Goal: Information Seeking & Learning: Learn about a topic

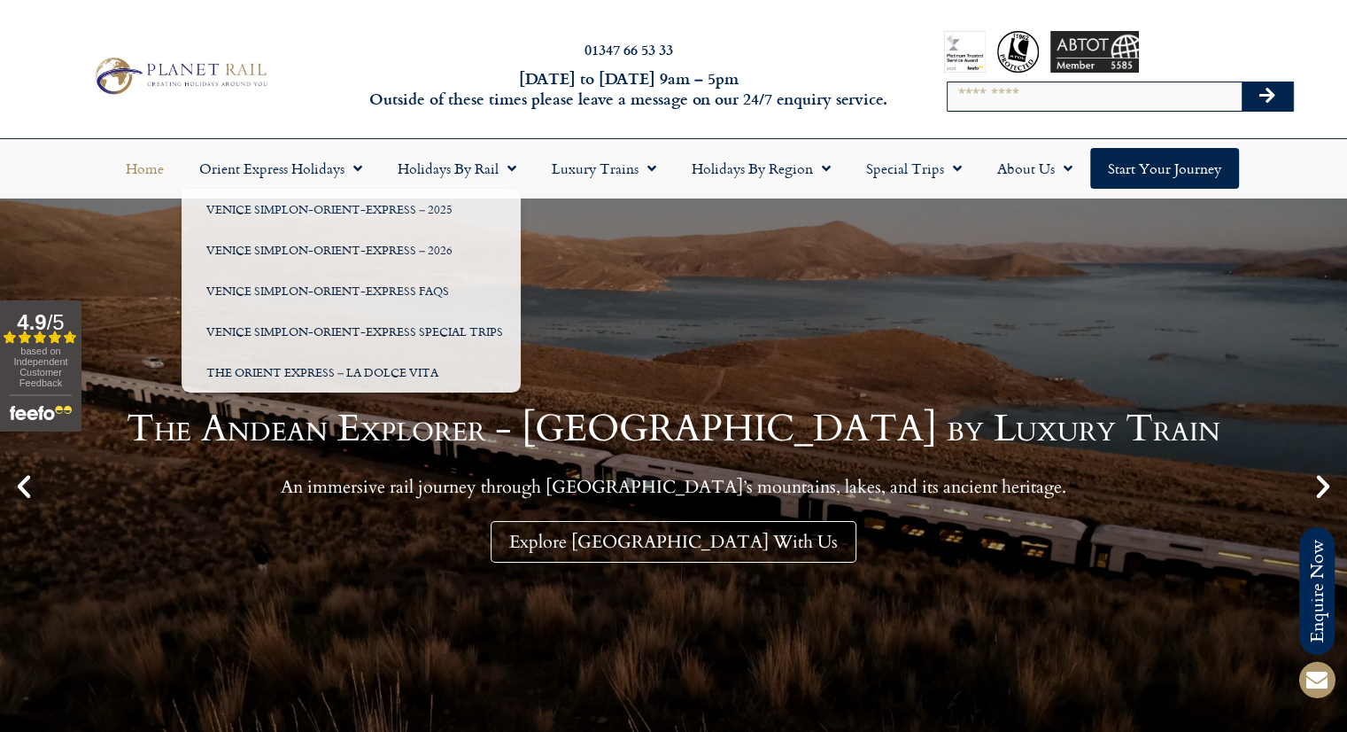
click at [994, 88] on input "Search" at bounding box center [1095, 96] width 294 height 28
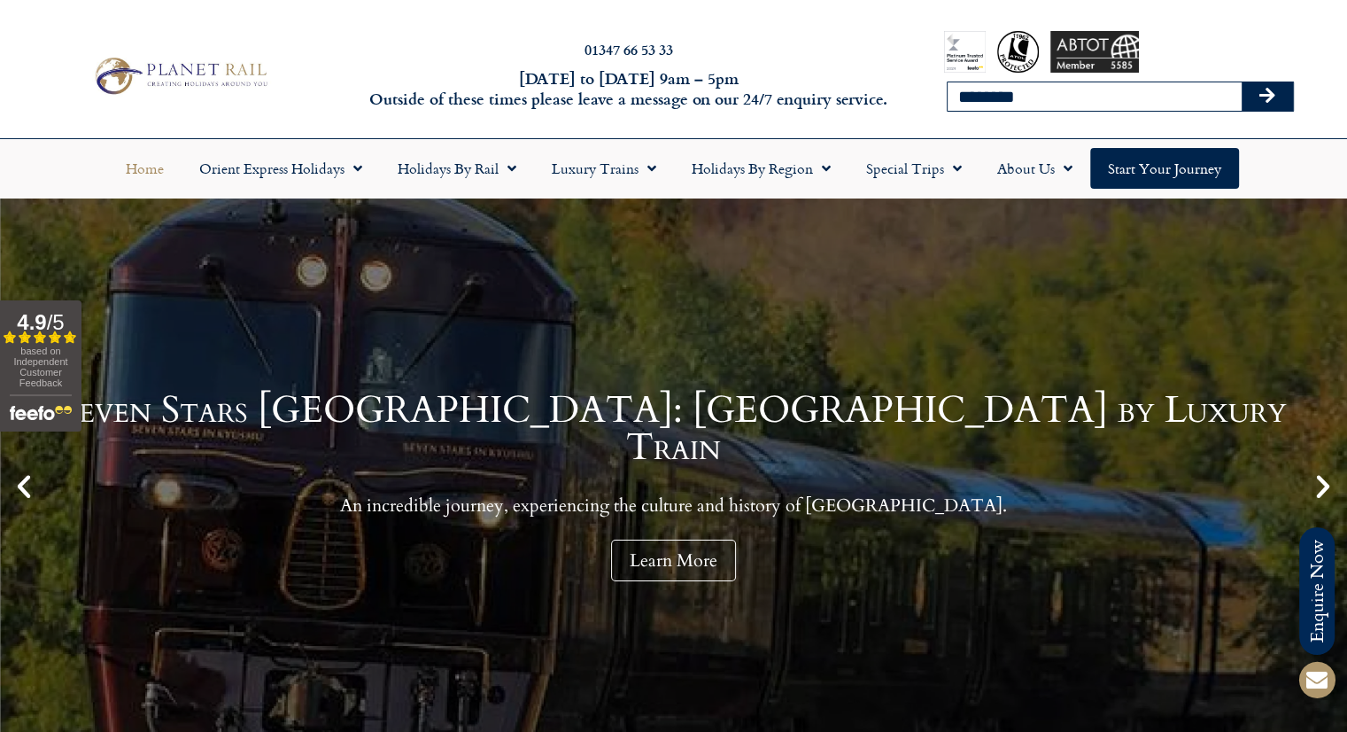
type input "********"
click at [1242, 82] on button "Search" at bounding box center [1267, 96] width 51 height 28
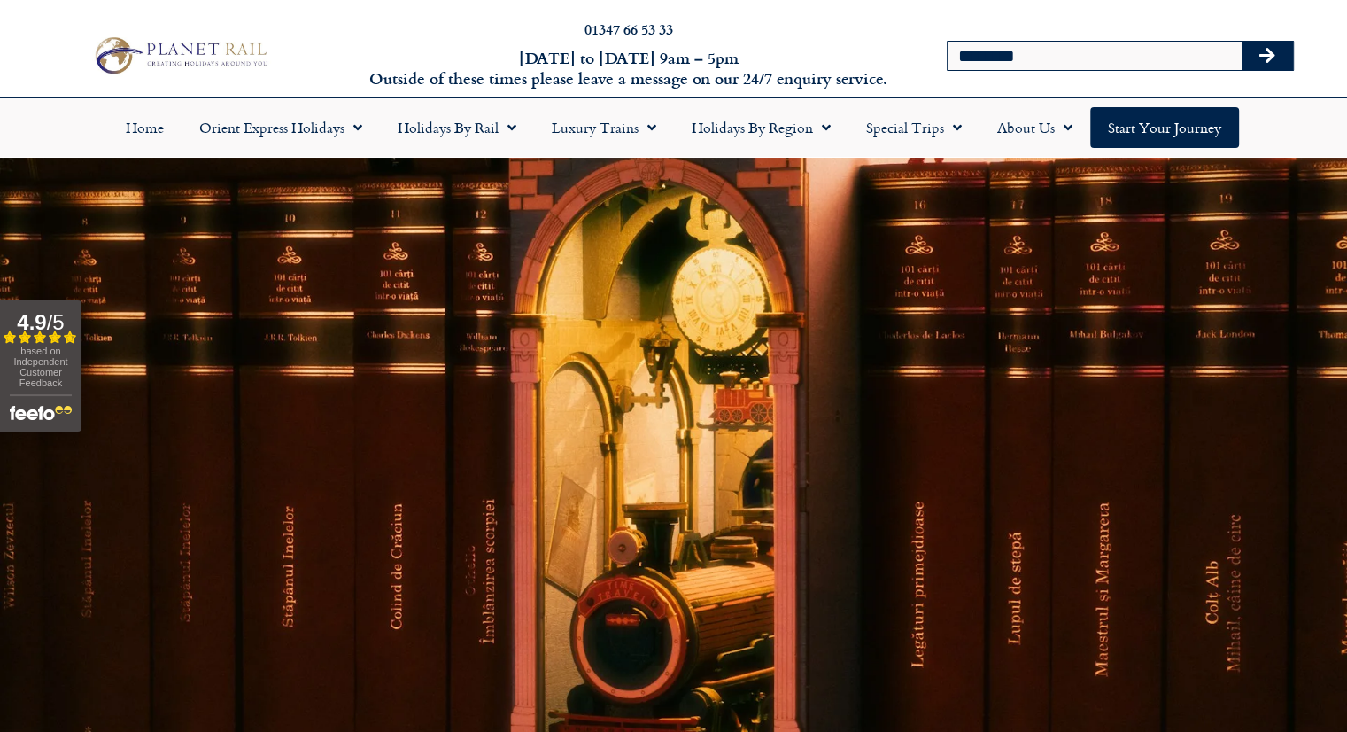
click at [811, 325] on div at bounding box center [674, 468] width 1010 height 620
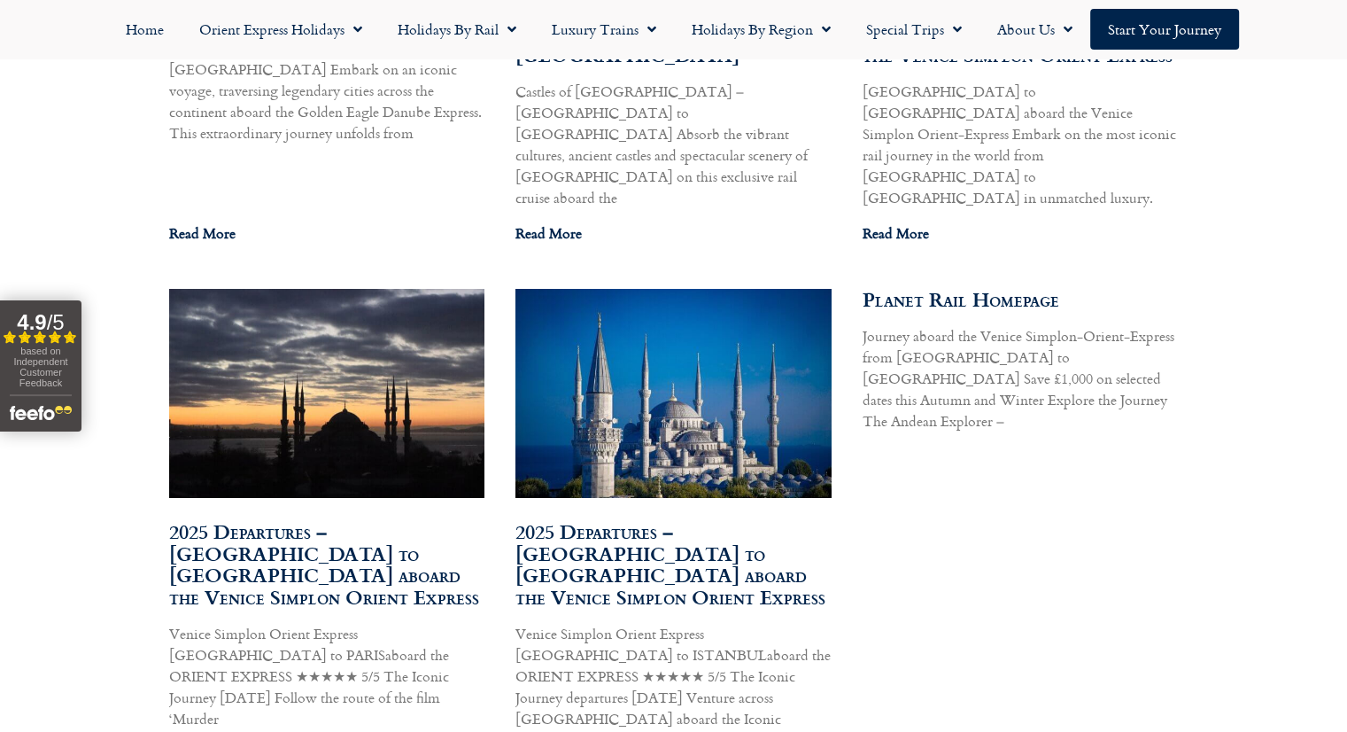
scroll to position [1407, 0]
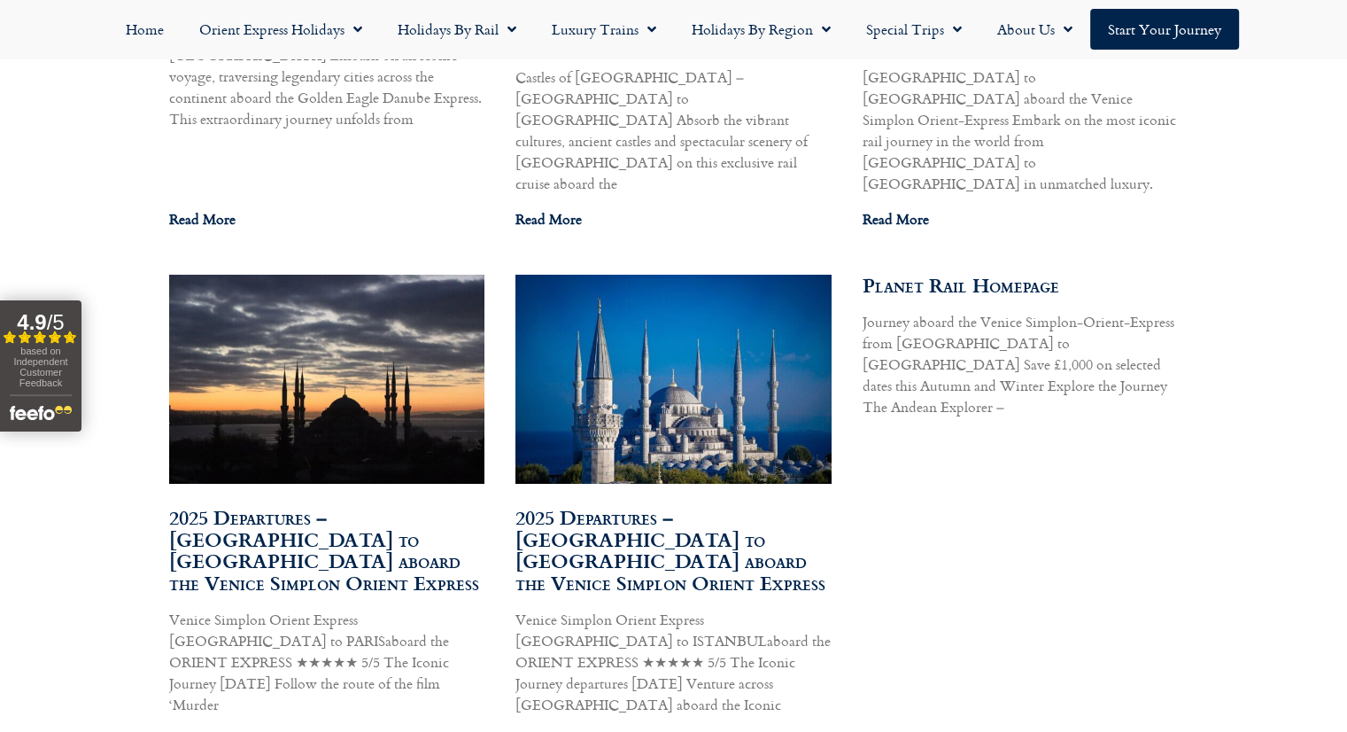
click at [393, 502] on link "2025 Departures – Istanbul to Paris aboard the Venice Simplon Orient Express" at bounding box center [324, 549] width 310 height 95
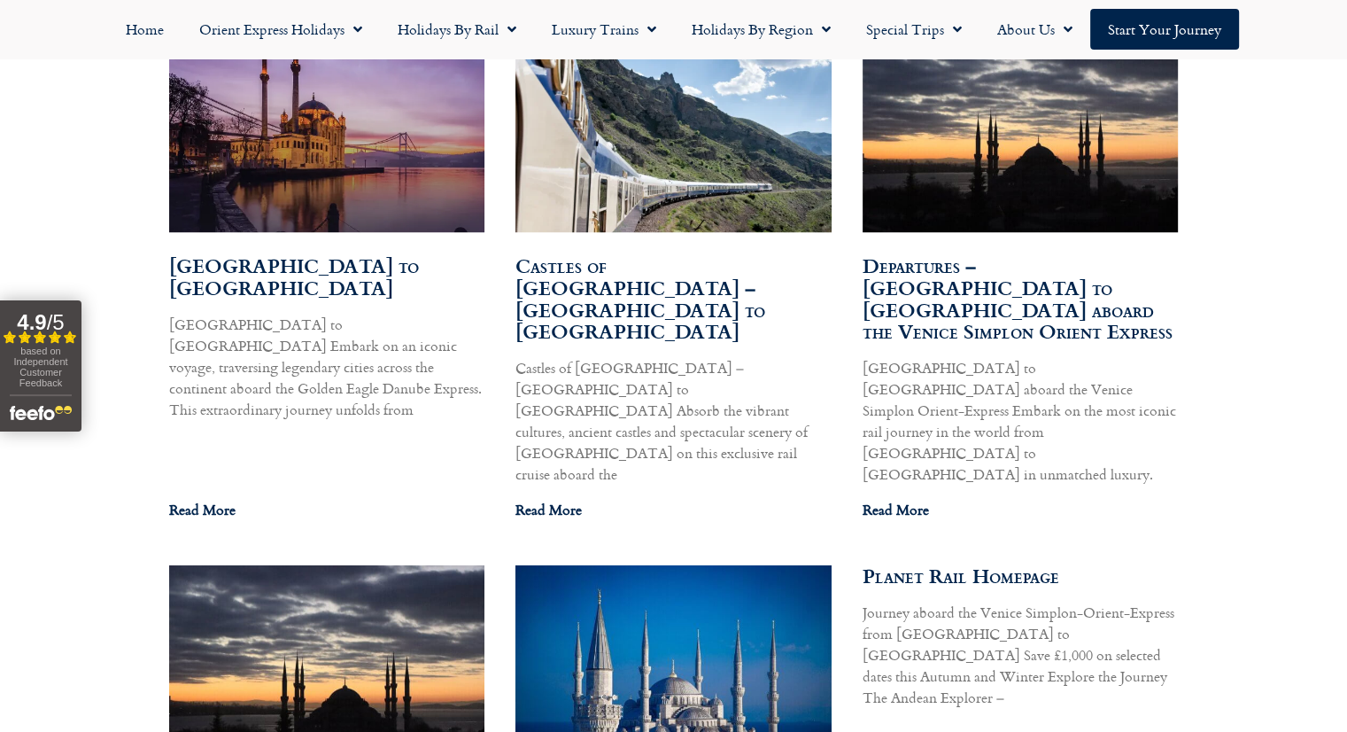
scroll to position [1116, 0]
click at [1044, 281] on link "Departures – Istanbul to Paris aboard the Venice Simplon Orient Express" at bounding box center [1018, 298] width 310 height 95
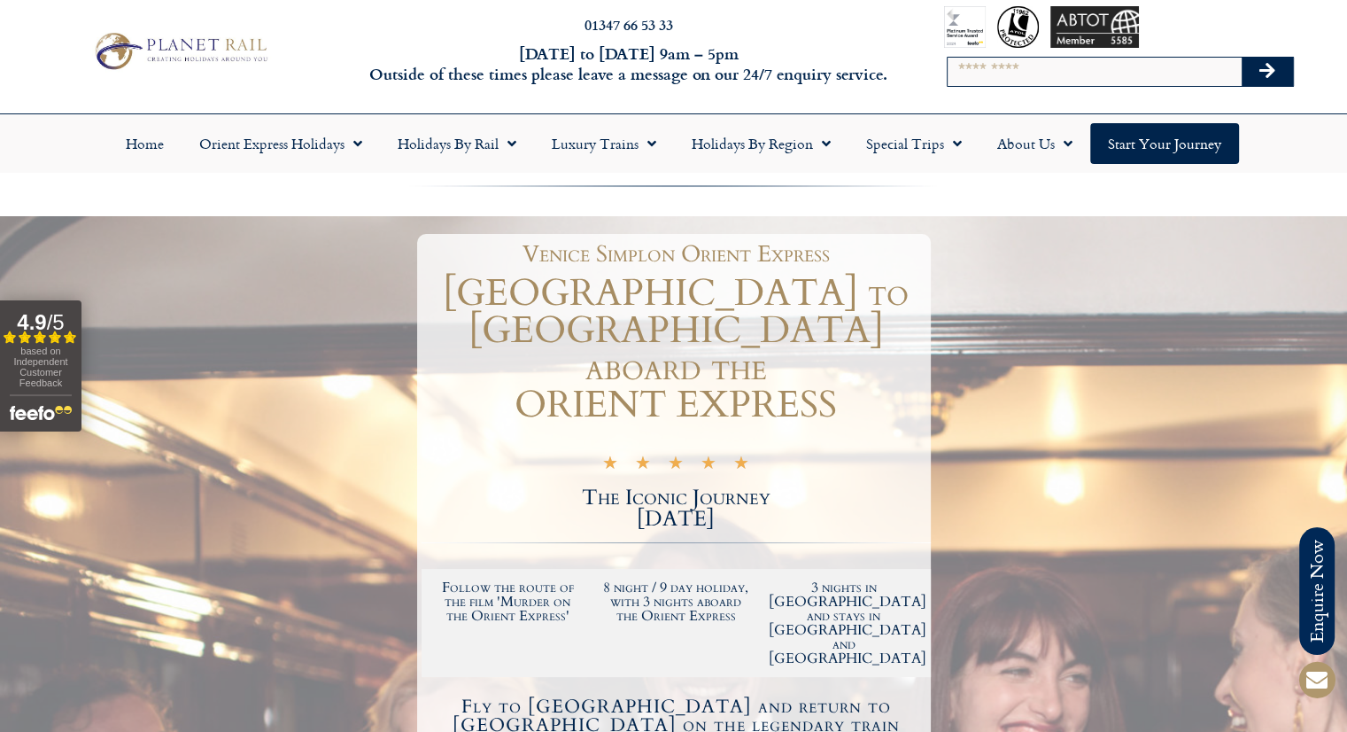
scroll to position [27, 0]
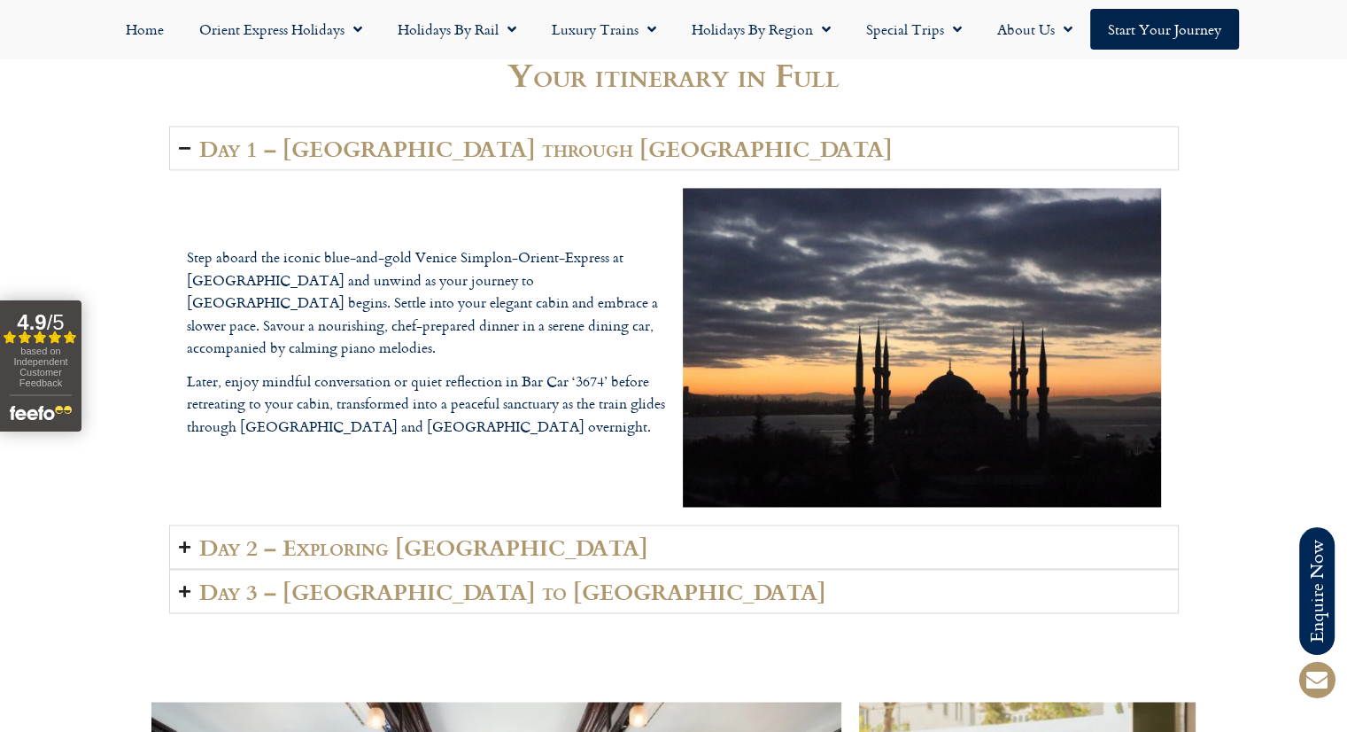
scroll to position [2544, 0]
click at [194, 536] on summary "Day 2 – Exploring Budapest" at bounding box center [674, 546] width 1010 height 44
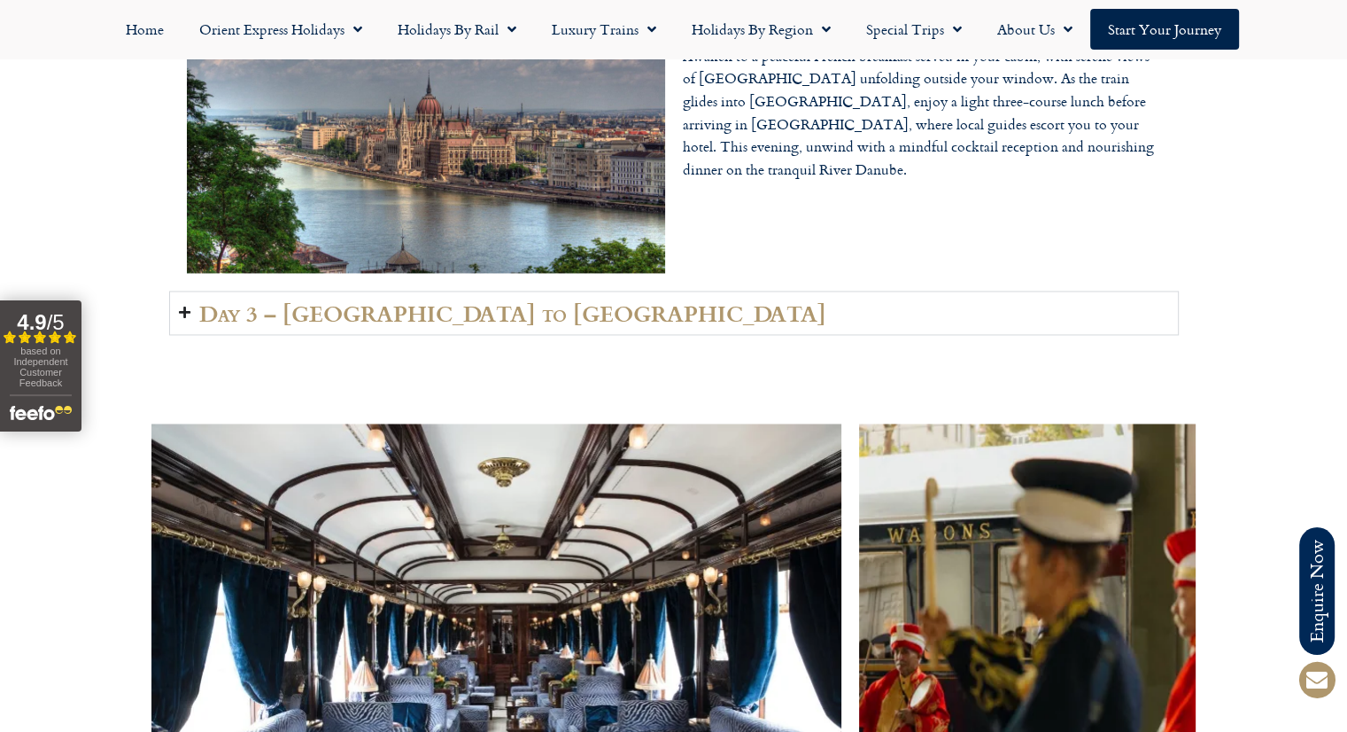
scroll to position [2824, 0]
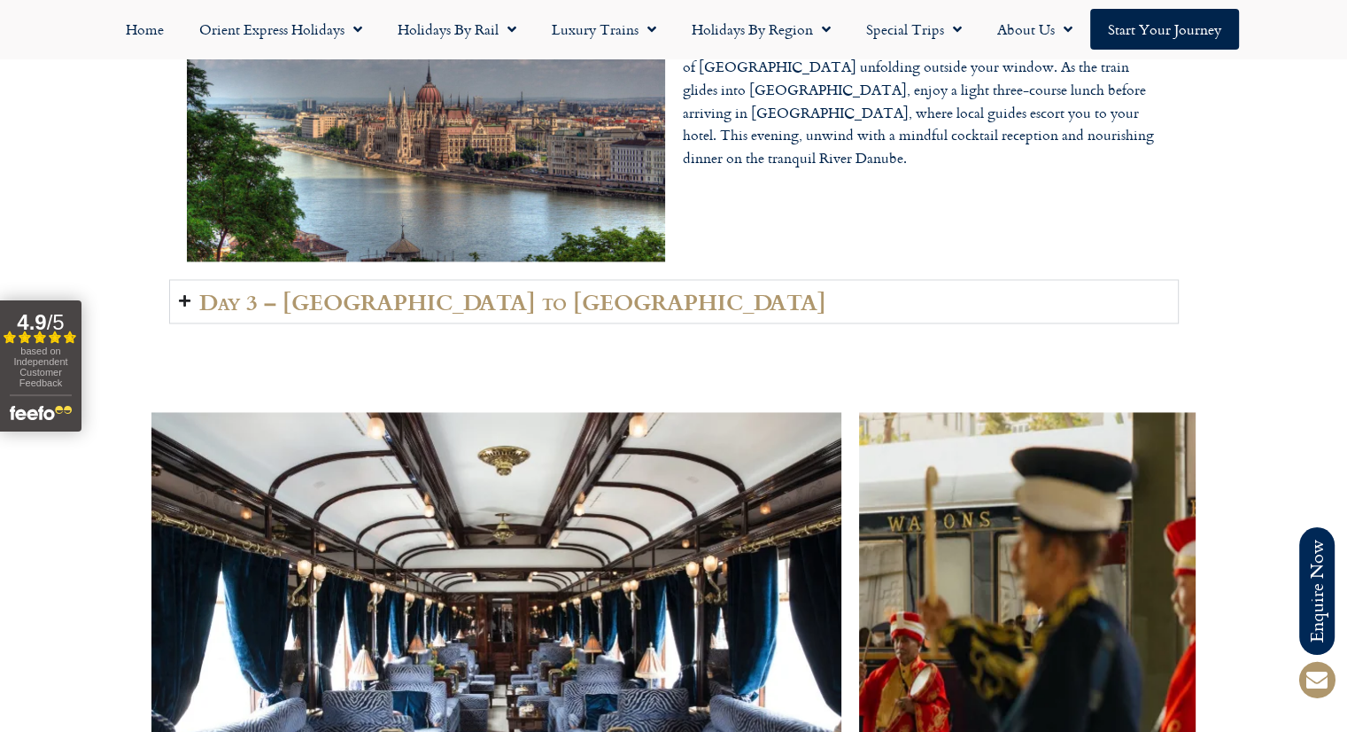
click at [198, 299] on summary "Day 3 – Budapest to Bucharest" at bounding box center [674, 301] width 1010 height 44
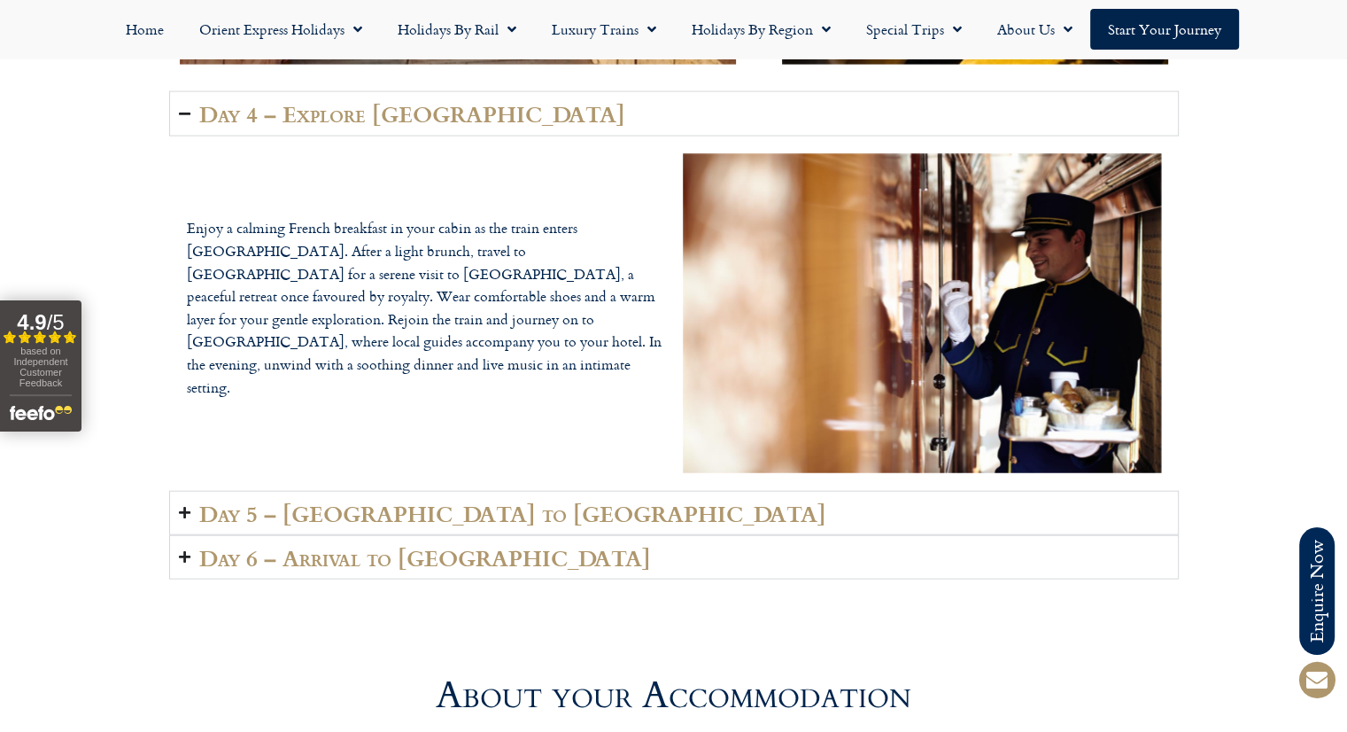
scroll to position [4088, 0]
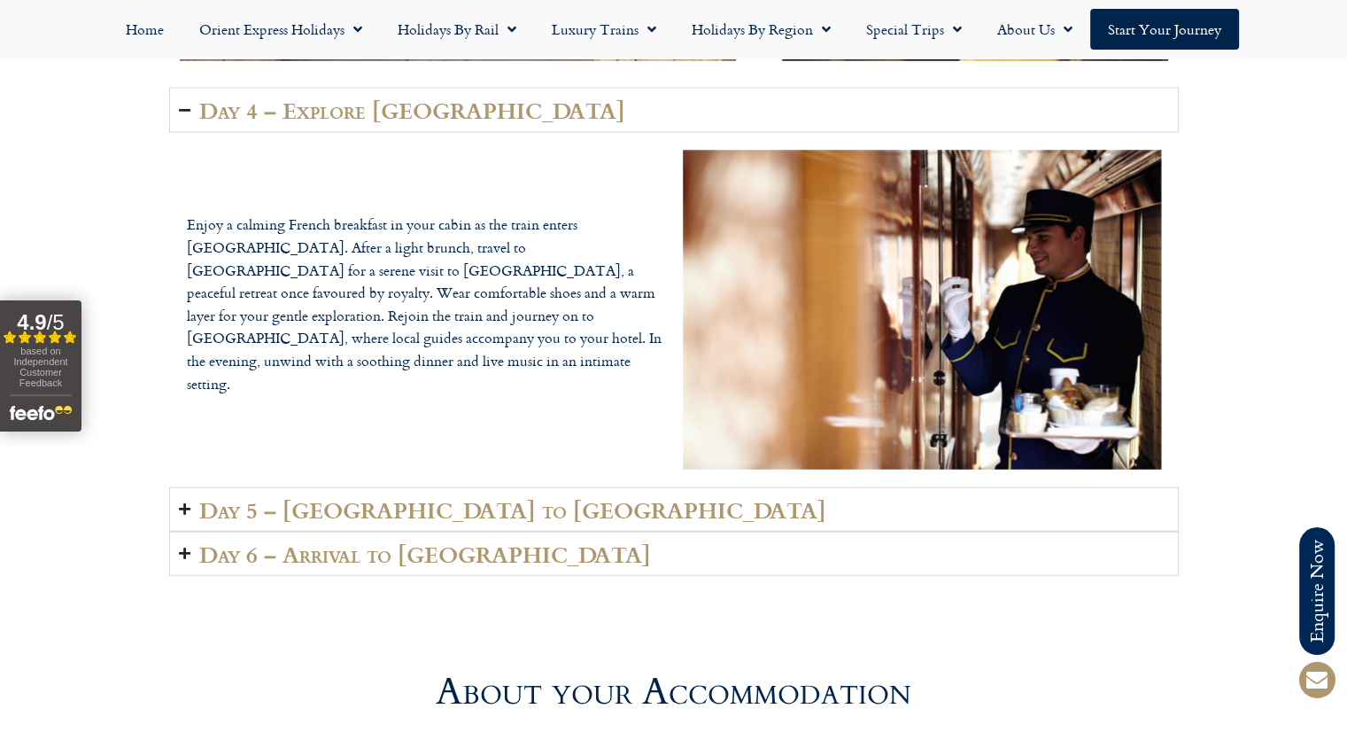
click at [460, 497] on h2 "Day 5 – Bulgaria to Istanbul" at bounding box center [512, 509] width 627 height 25
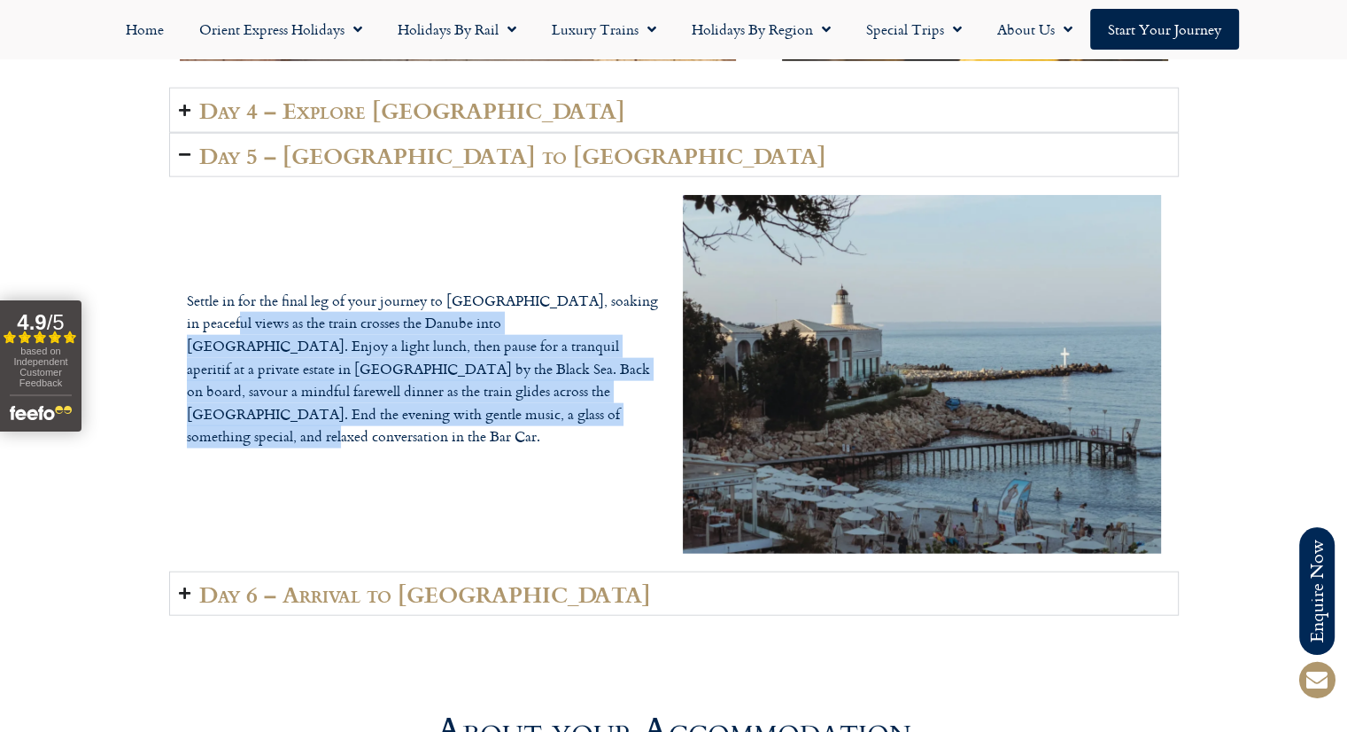
drag, startPoint x: 408, startPoint y: 419, endPoint x: 179, endPoint y: 338, distance: 242.7
click at [179, 338] on div "Settle in for the final leg of your journey to Istanbul, soaking in peaceful vi…" at bounding box center [426, 374] width 496 height 377
copy p "as the train crosses the Danube into Bulgaria. Enjoy a light lunch, then pause …"
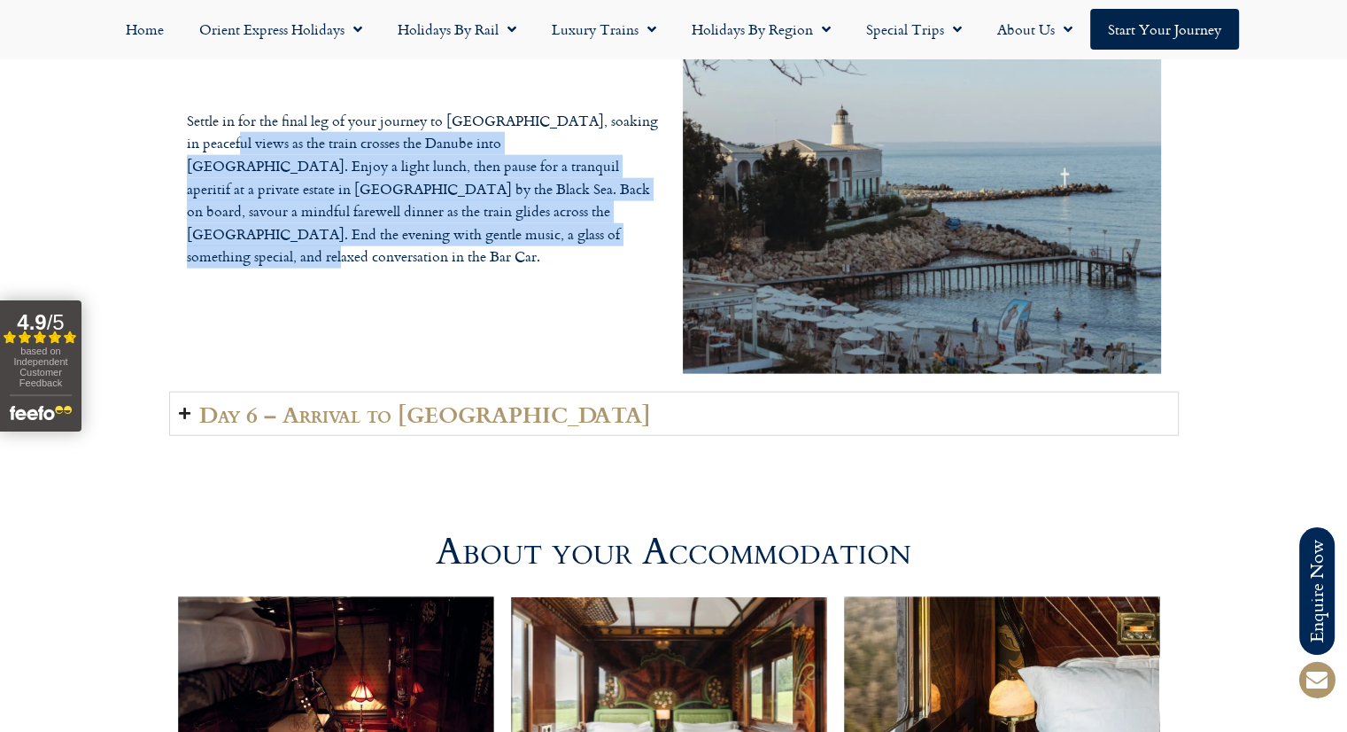
scroll to position [4269, 0]
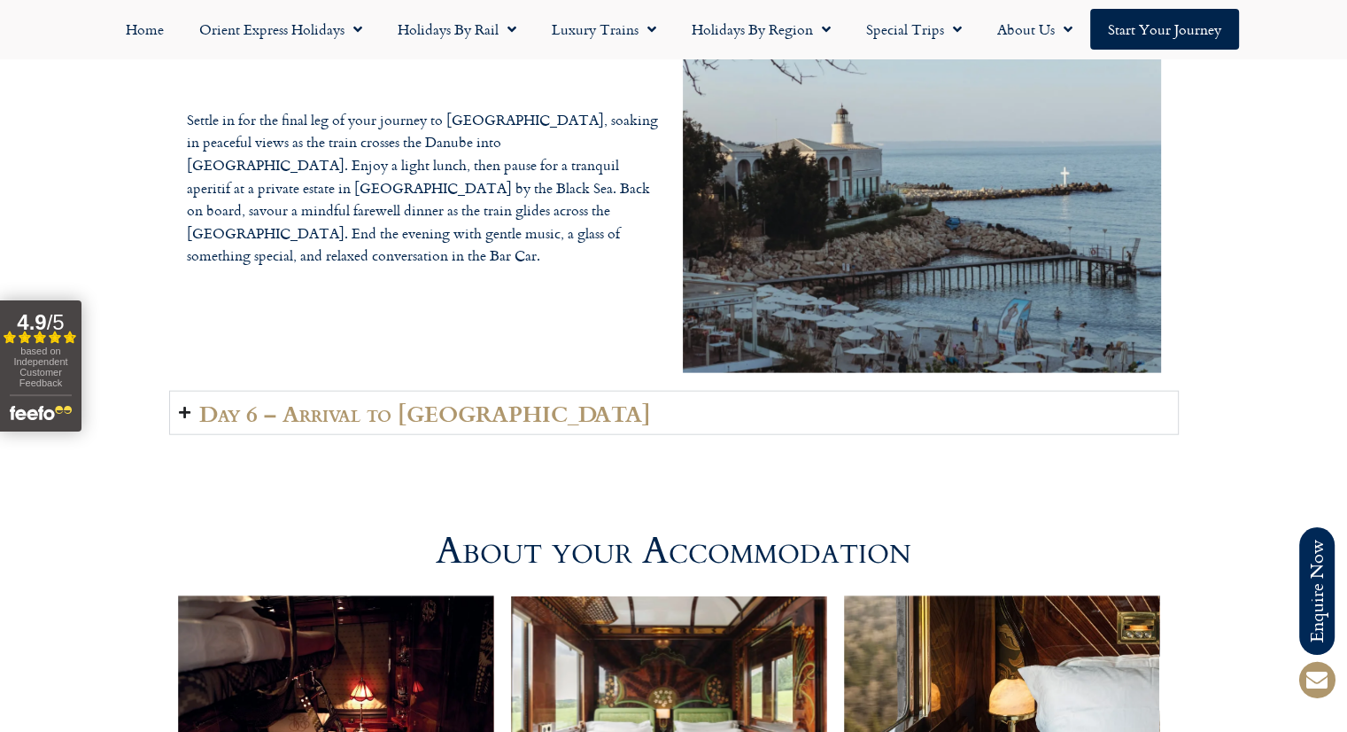
click at [443, 405] on h2 "Day 6 – Arrival to Turkey" at bounding box center [425, 412] width 452 height 25
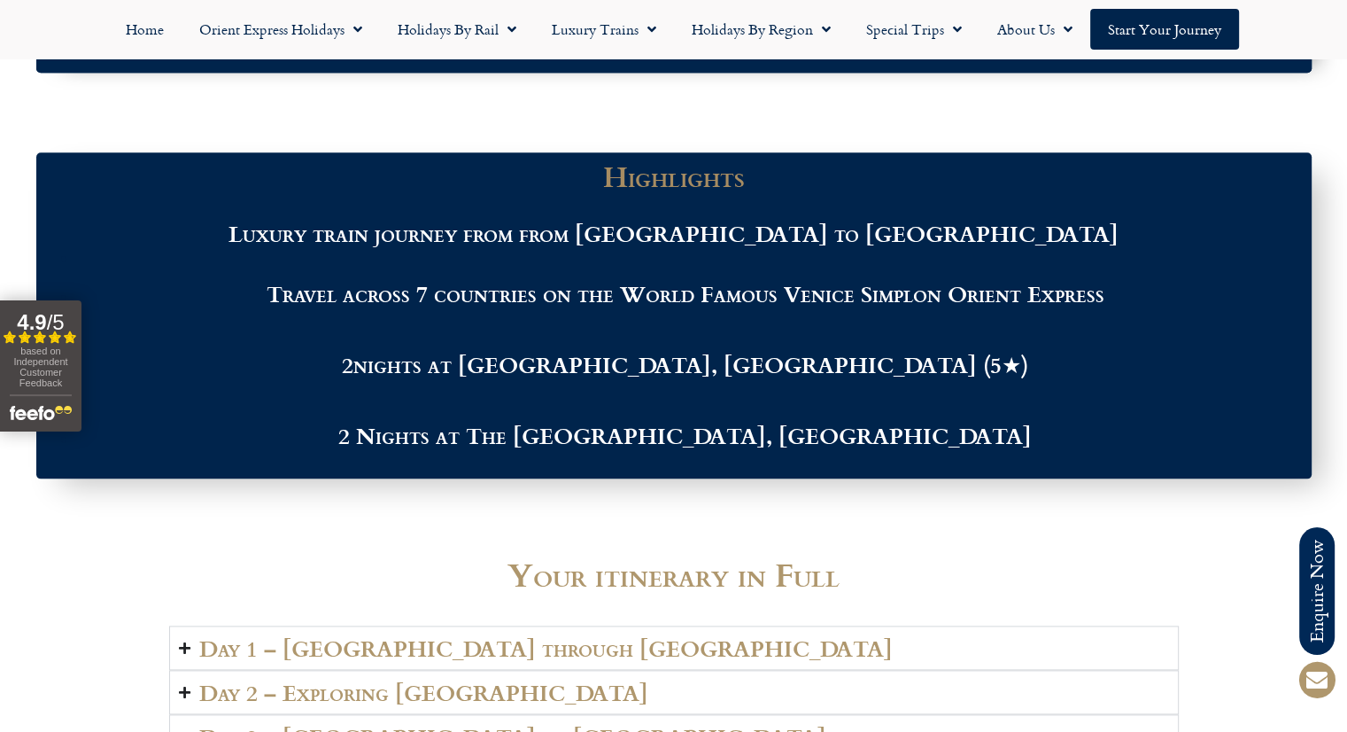
scroll to position [2027, 0]
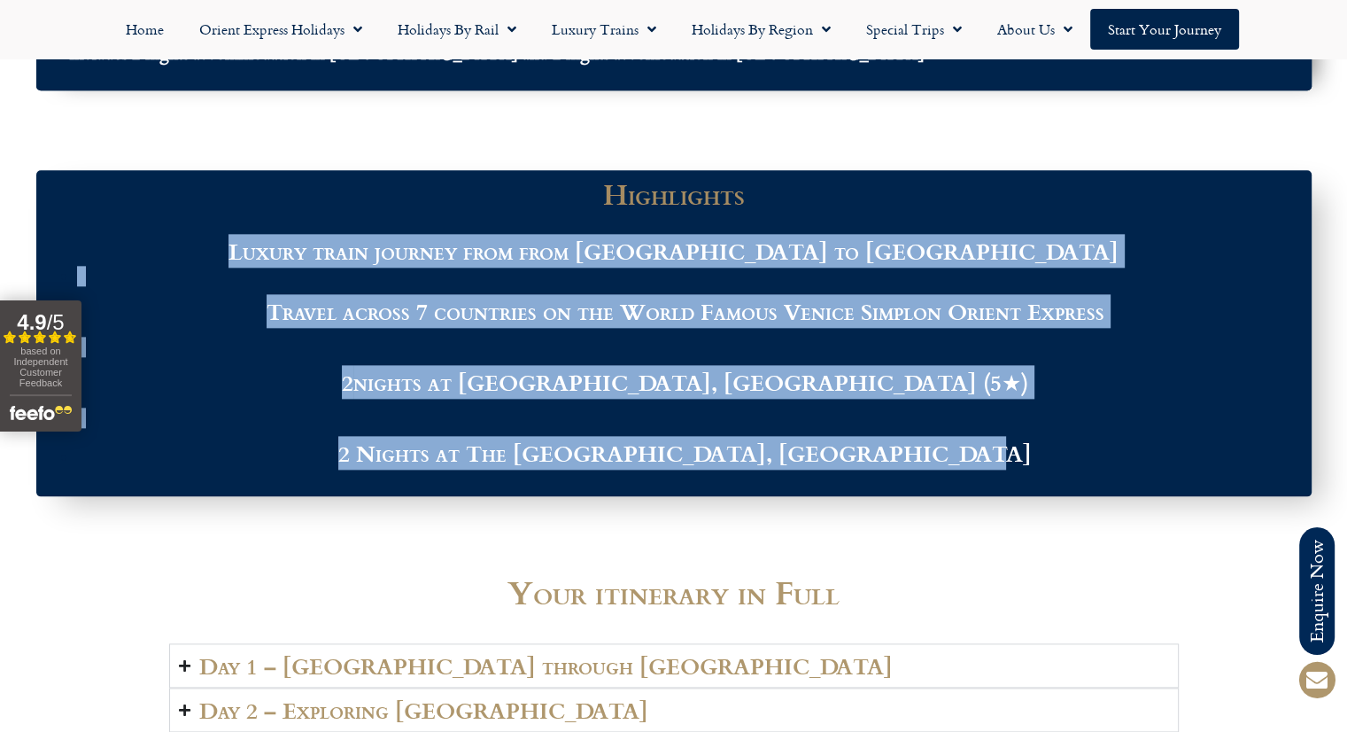
drag, startPoint x: 964, startPoint y: 453, endPoint x: 364, endPoint y: 257, distance: 630.9
click at [364, 257] on div "Luxury train journey from from France to Turkey Travel across 7 countries on th…" at bounding box center [674, 353] width 1240 height 232
click at [946, 352] on li at bounding box center [685, 347] width 1217 height 20
